Goal: Task Accomplishment & Management: Complete application form

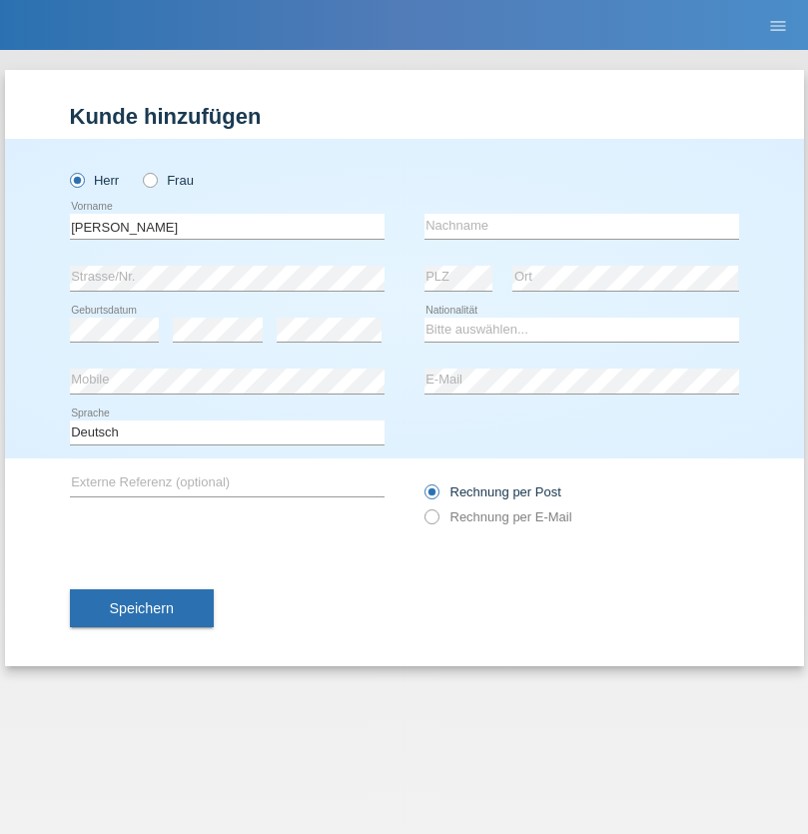
type input "Luca"
click at [582, 226] on input "text" at bounding box center [582, 226] width 315 height 25
type input "Petrselka"
select select "CH"
radio input "true"
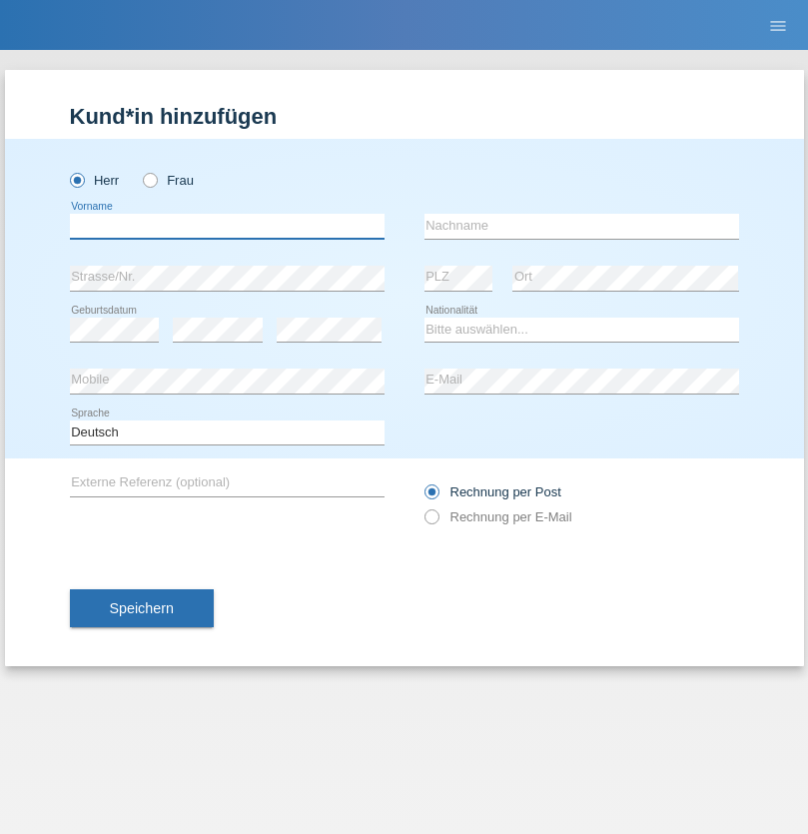
click at [227, 226] on input "text" at bounding box center [227, 226] width 315 height 25
type input "[PERSON_NAME]"
click at [582, 226] on input "text" at bounding box center [582, 226] width 315 height 25
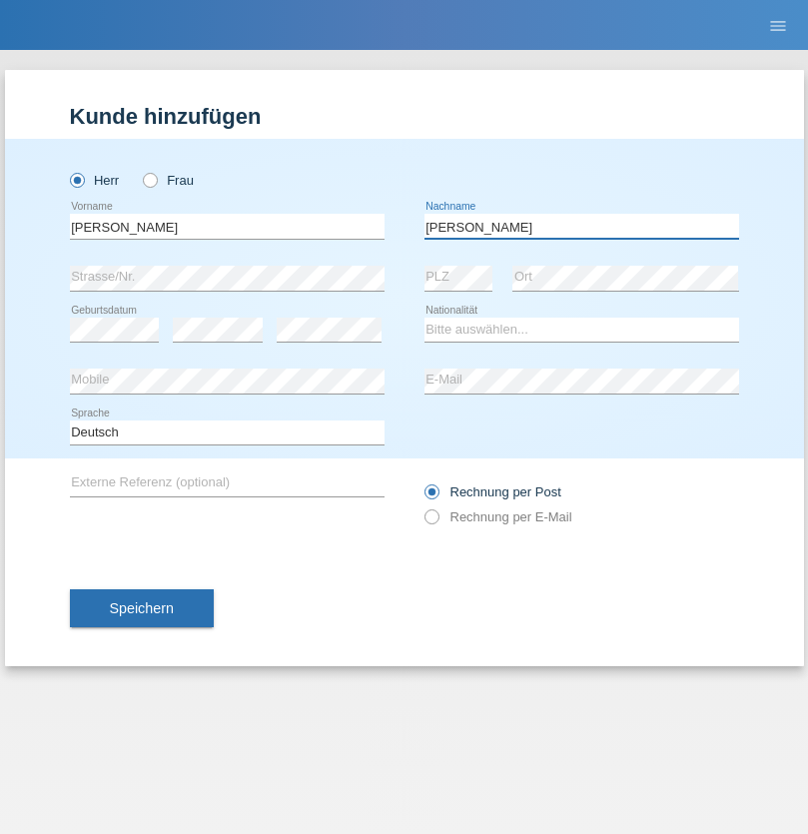
type input "[PERSON_NAME]"
select select "PL"
select select "C"
select select "19"
select select "05"
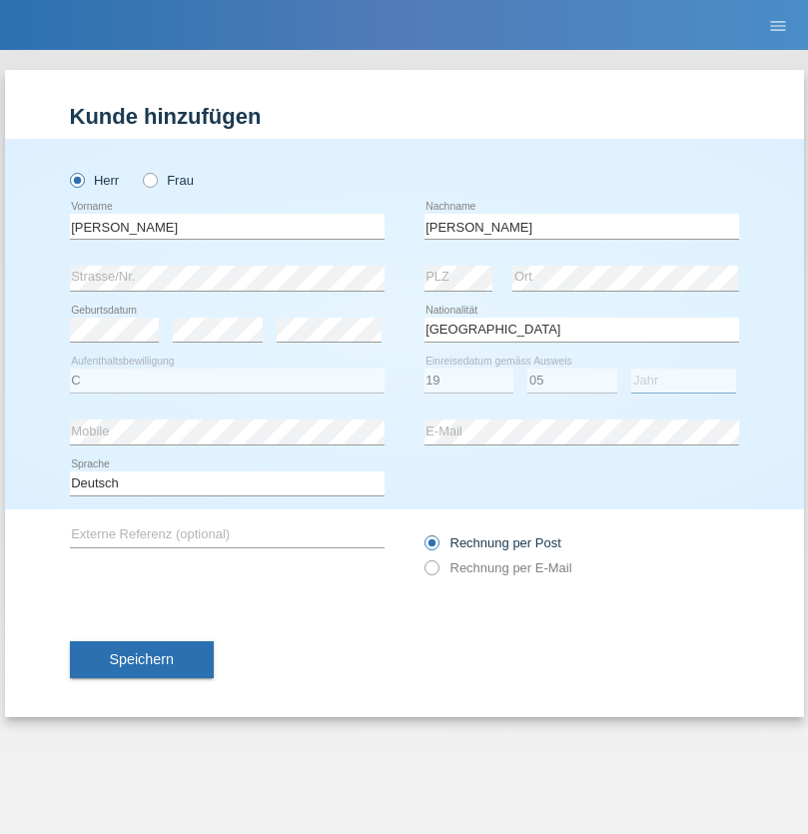
select select "2001"
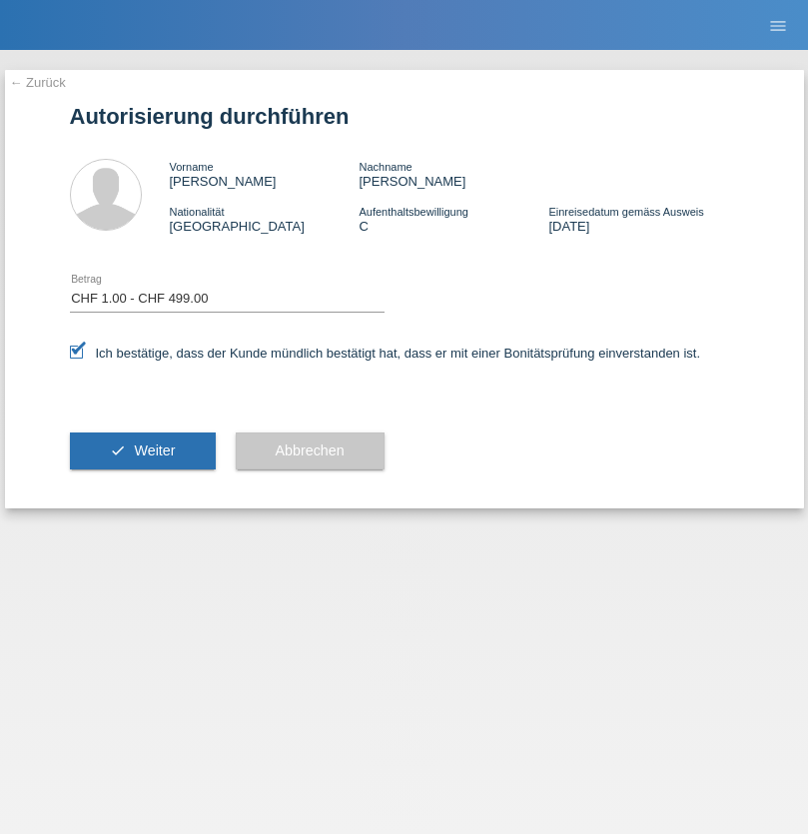
select select "1"
click at [142, 451] on span "Weiter" at bounding box center [154, 451] width 41 height 16
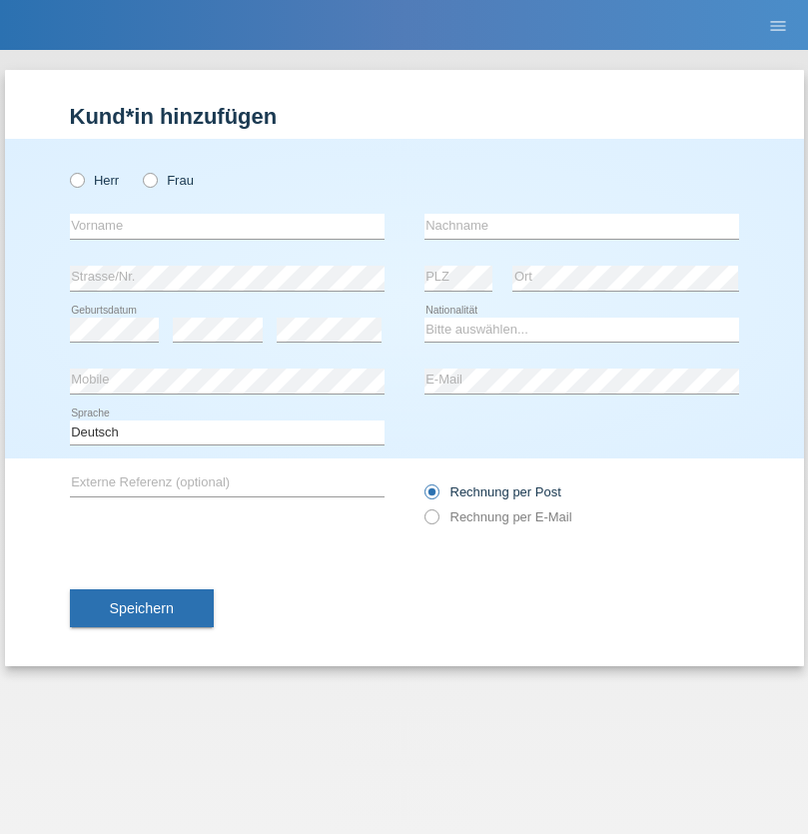
radio input "true"
click at [227, 226] on input "text" at bounding box center [227, 226] width 315 height 25
type input "Fiona"
click at [582, 226] on input "text" at bounding box center [582, 226] width 315 height 25
type input "Berisha"
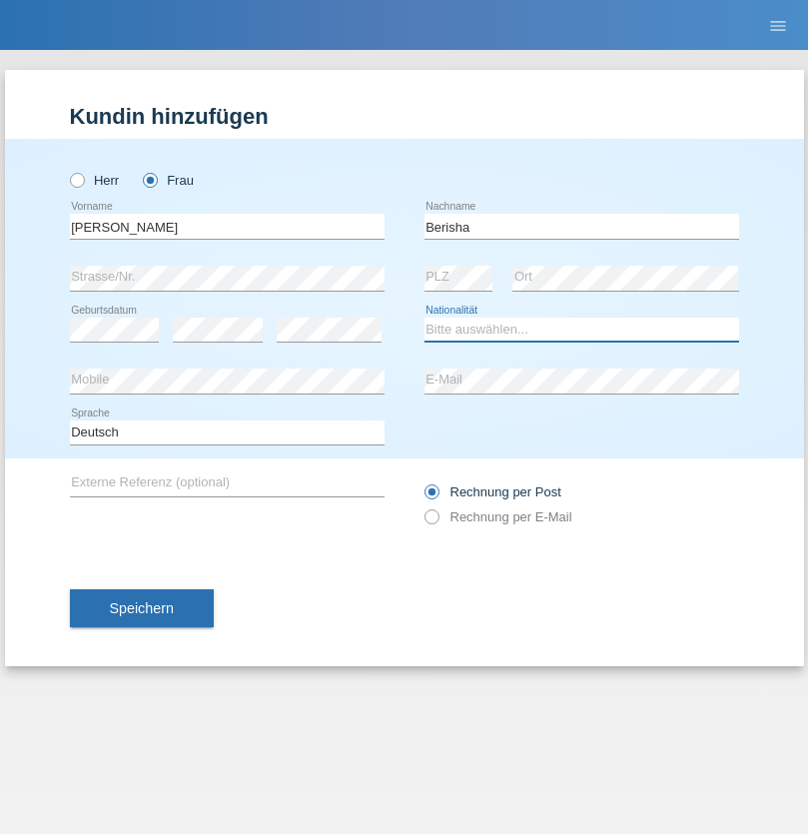
select select "CH"
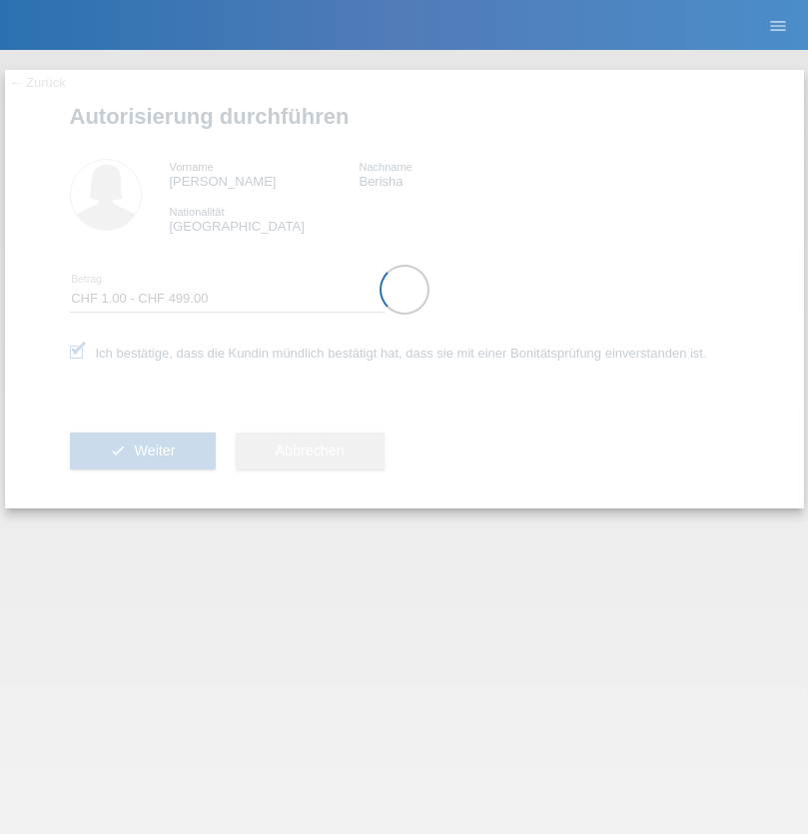
select select "1"
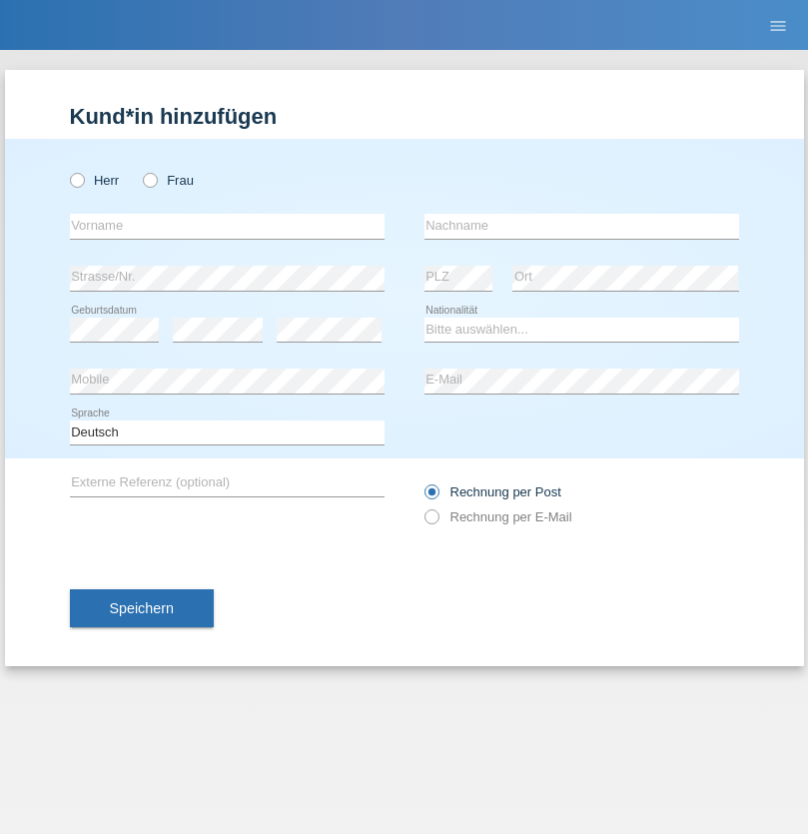
radio input "true"
click at [227, 226] on input "text" at bounding box center [227, 226] width 315 height 25
type input "[PERSON_NAME]"
click at [582, 226] on input "text" at bounding box center [582, 226] width 315 height 25
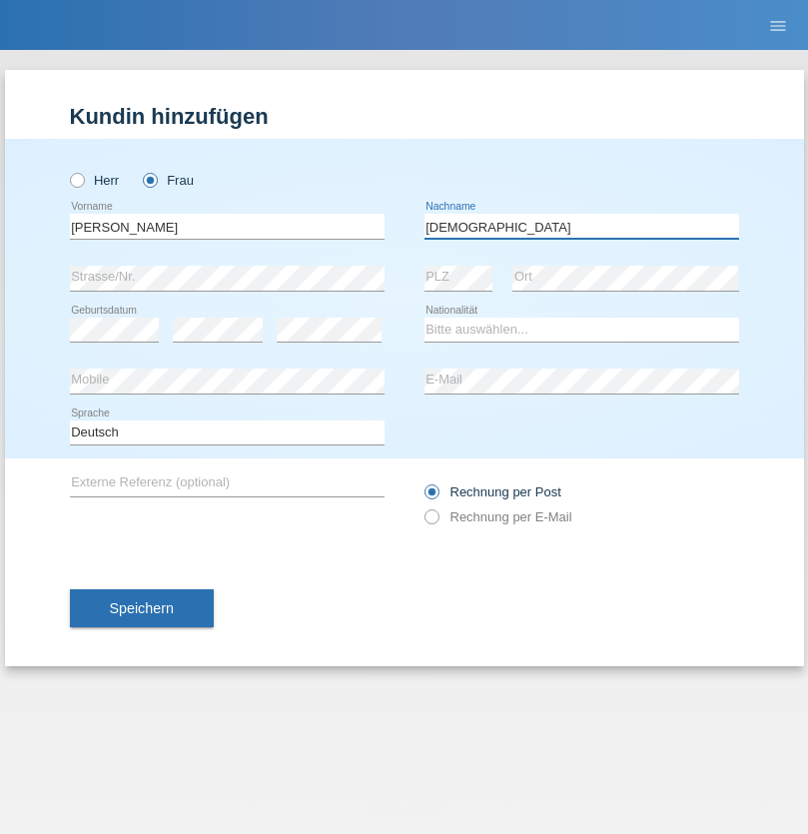
type input "[DEMOGRAPHIC_DATA]"
select select "HR"
select select "C"
select select "04"
select select "01"
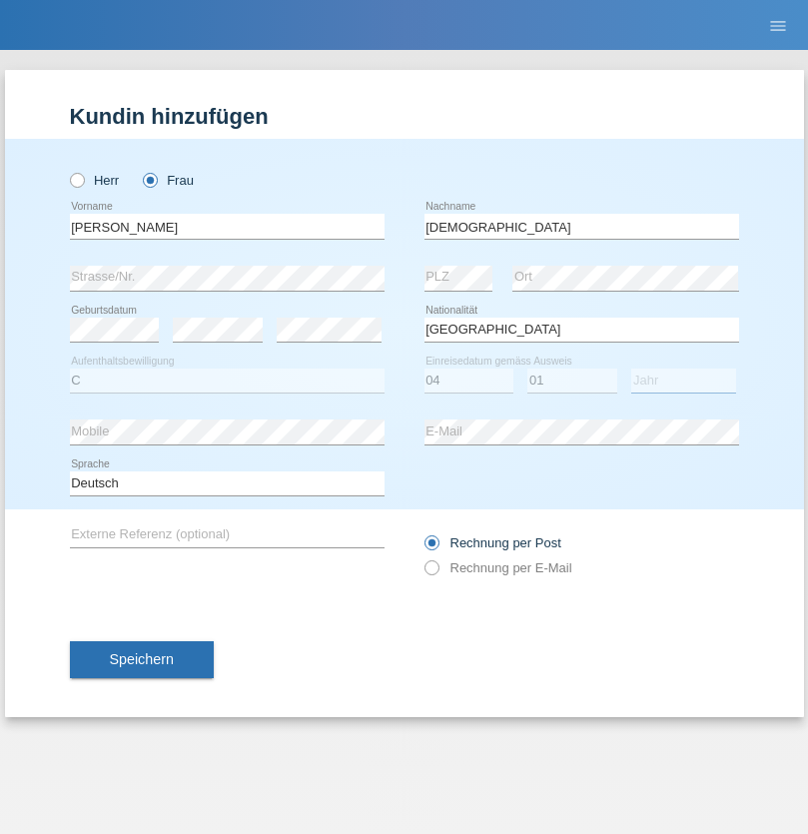
select select "2020"
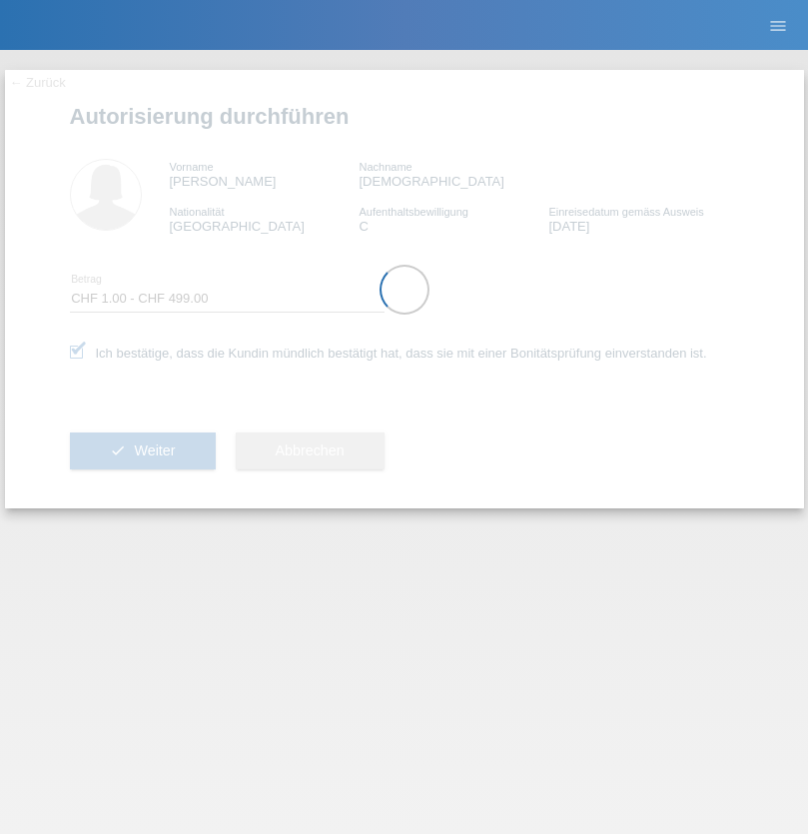
select select "1"
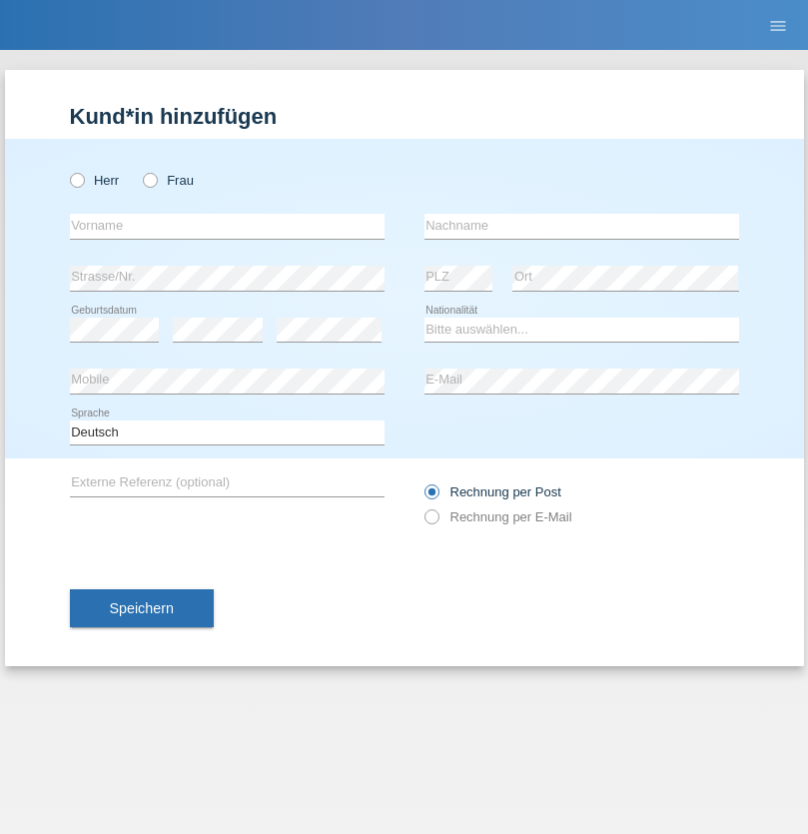
radio input "true"
click at [227, 226] on input "text" at bounding box center [227, 226] width 315 height 25
type input "[PERSON_NAME]"
click at [582, 226] on input "text" at bounding box center [582, 226] width 315 height 25
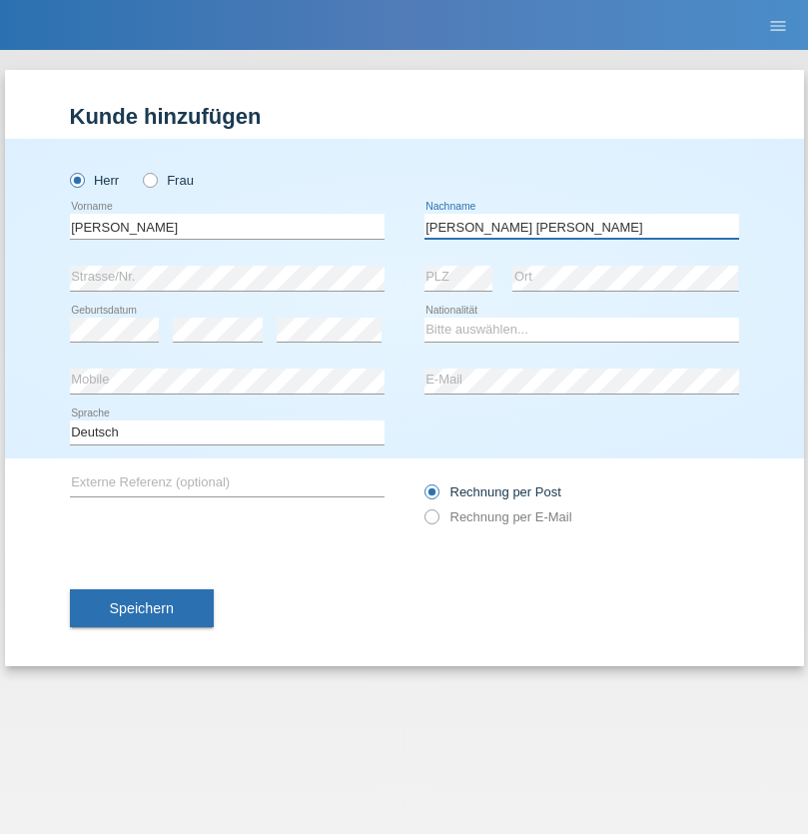
type input "[PERSON_NAME] [PERSON_NAME]"
select select "PT"
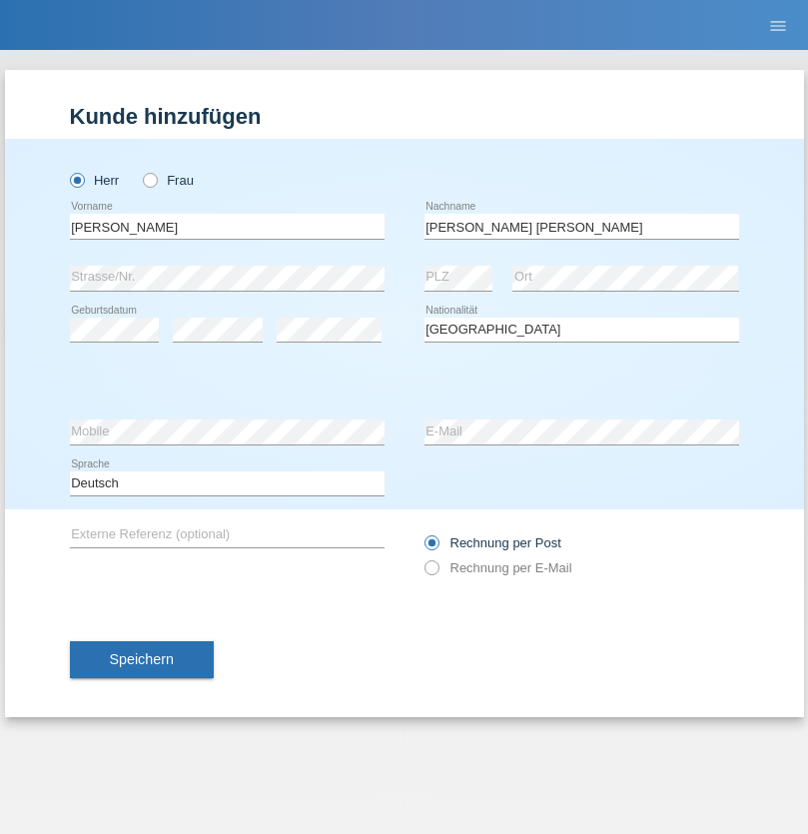
select select "C"
select select "07"
select select "12"
select select "2002"
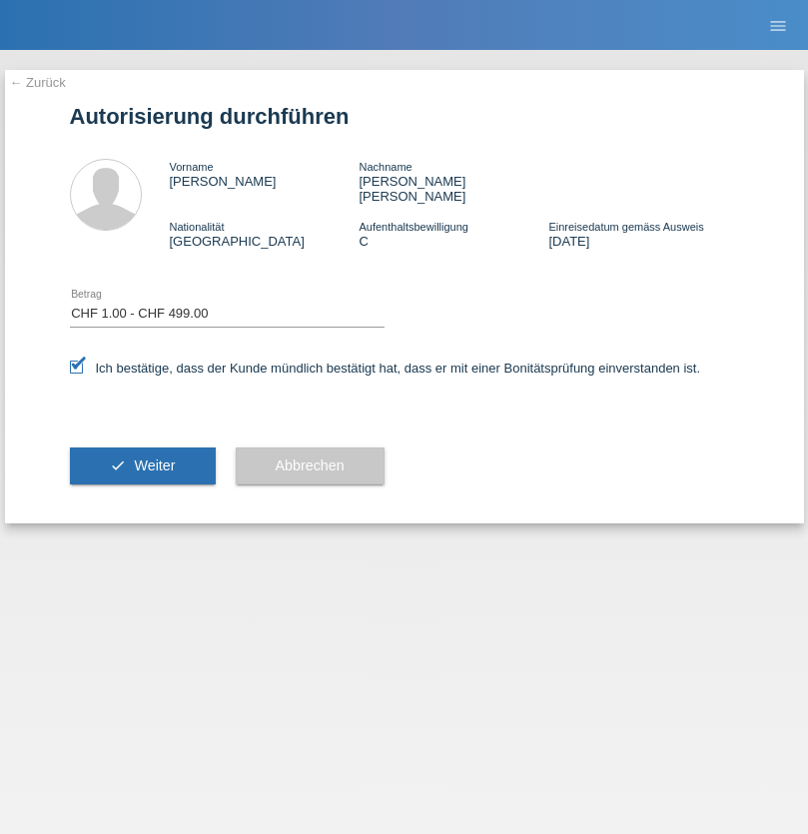
select select "1"
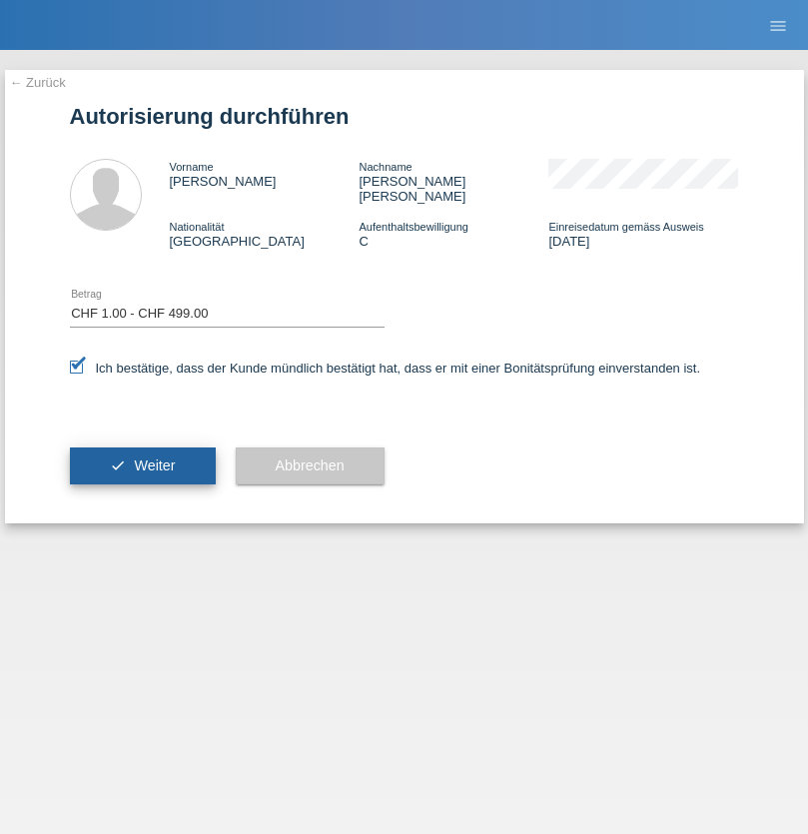
click at [142, 458] on span "Weiter" at bounding box center [154, 466] width 41 height 16
